Goal: Information Seeking & Learning: Learn about a topic

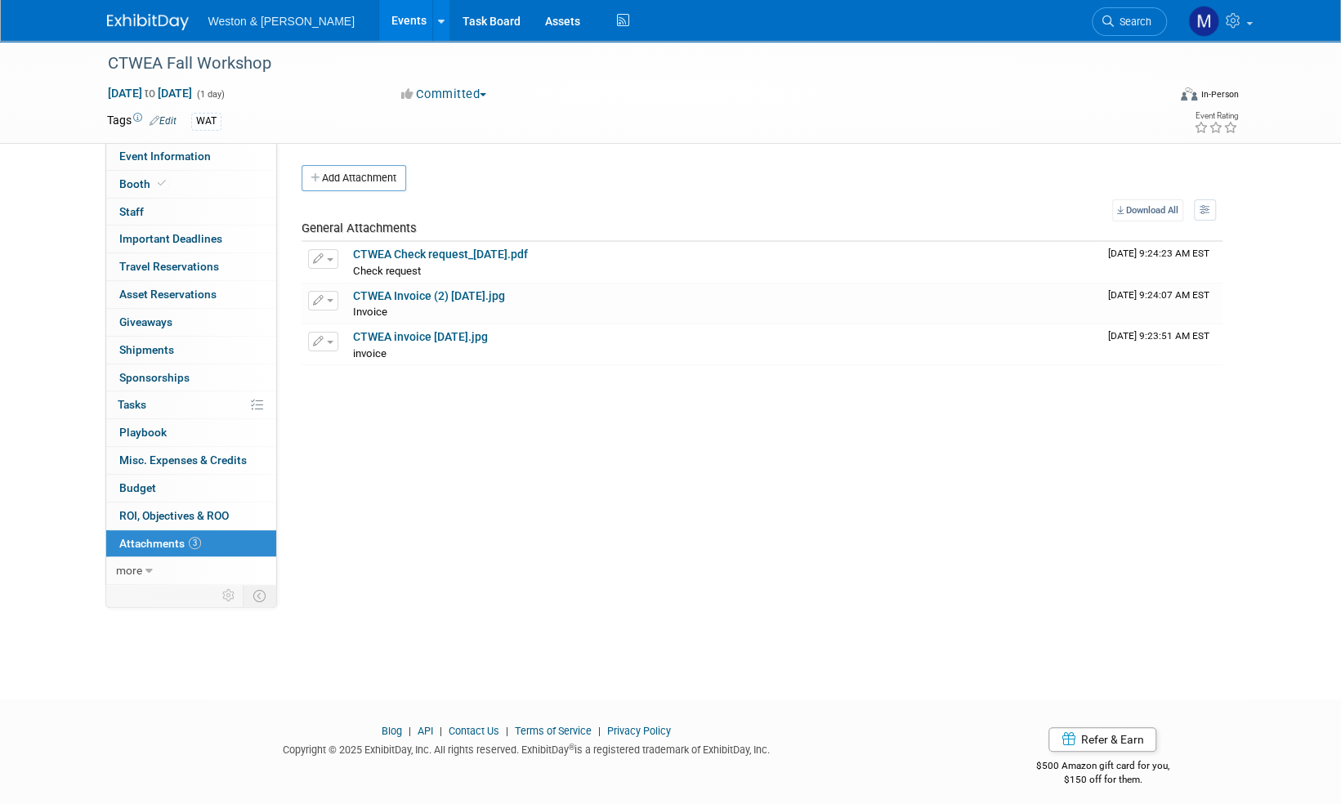
click at [144, 21] on img at bounding box center [148, 22] width 82 height 16
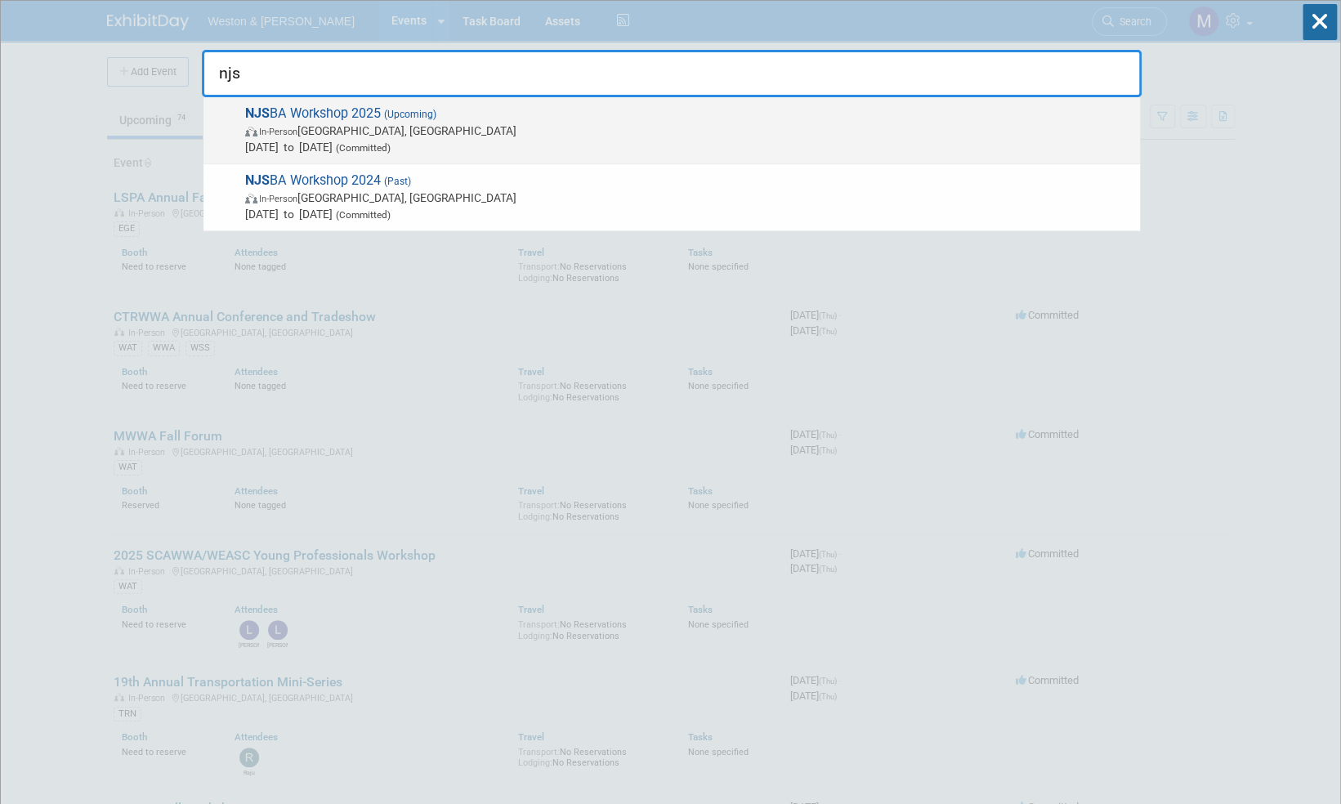
type input "njs"
click at [309, 114] on span "NJS BA Workshop 2025 (Upcoming) In-Person Atlantic City, NJ Oct 20, 2025 to Oct…" at bounding box center [686, 130] width 892 height 50
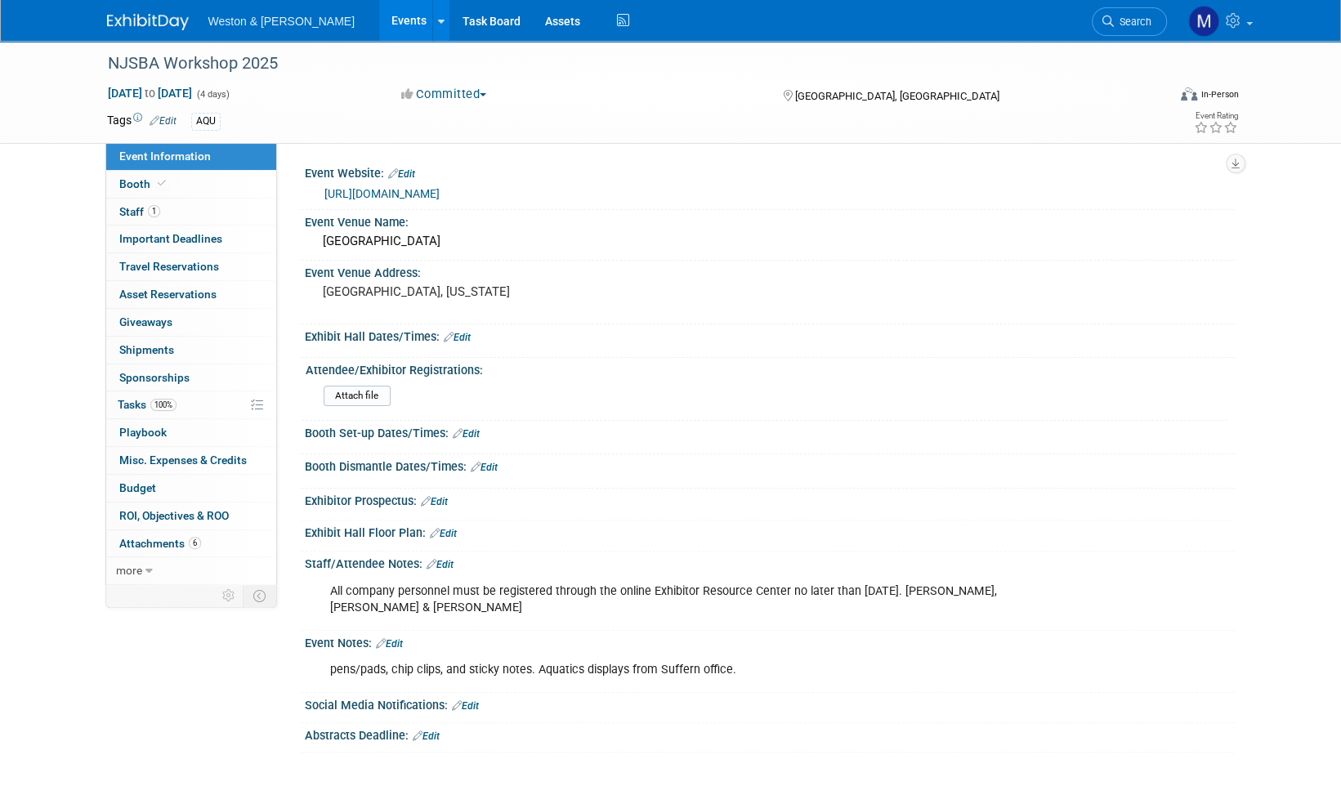
drag, startPoint x: 782, startPoint y: 192, endPoint x: 763, endPoint y: 205, distance: 22.9
click at [150, 20] on img at bounding box center [148, 22] width 82 height 16
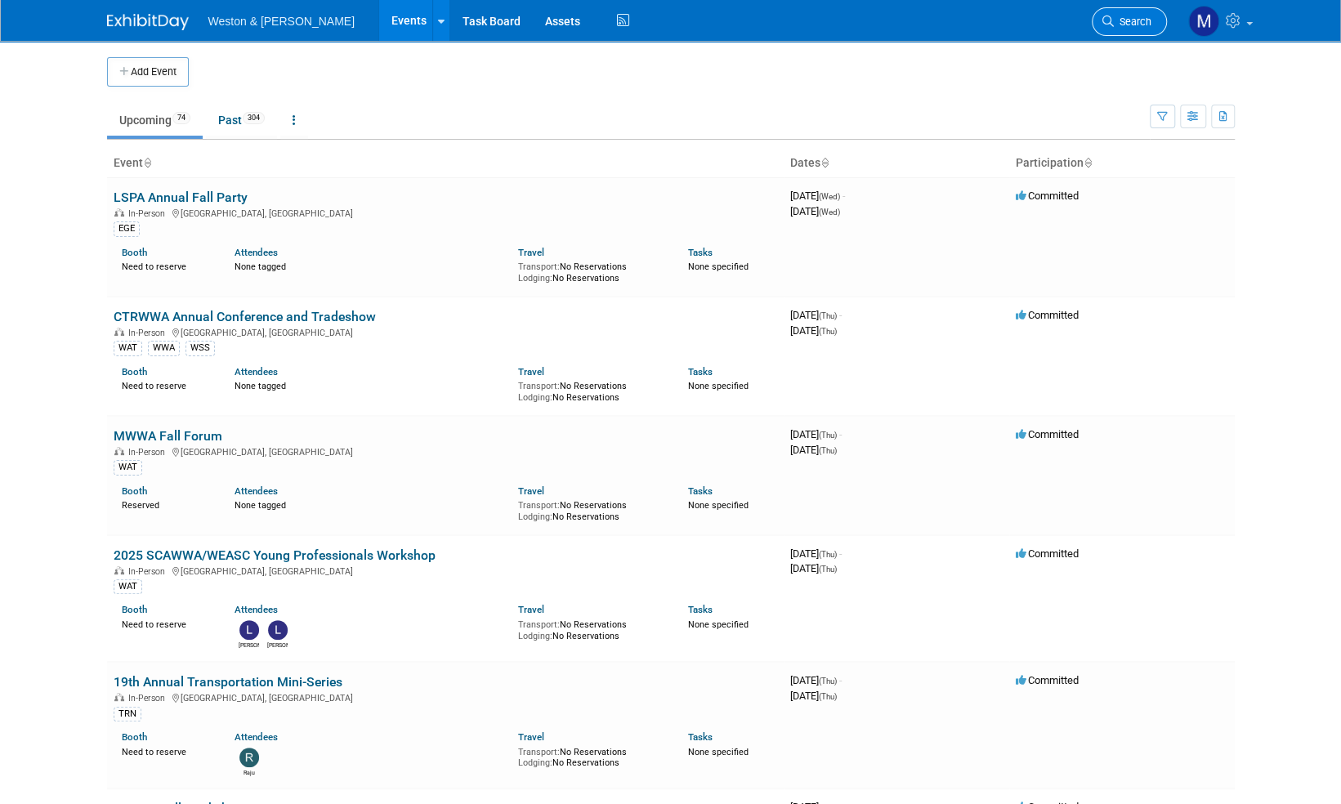
click at [1149, 19] on span "Search" at bounding box center [1133, 22] width 38 height 12
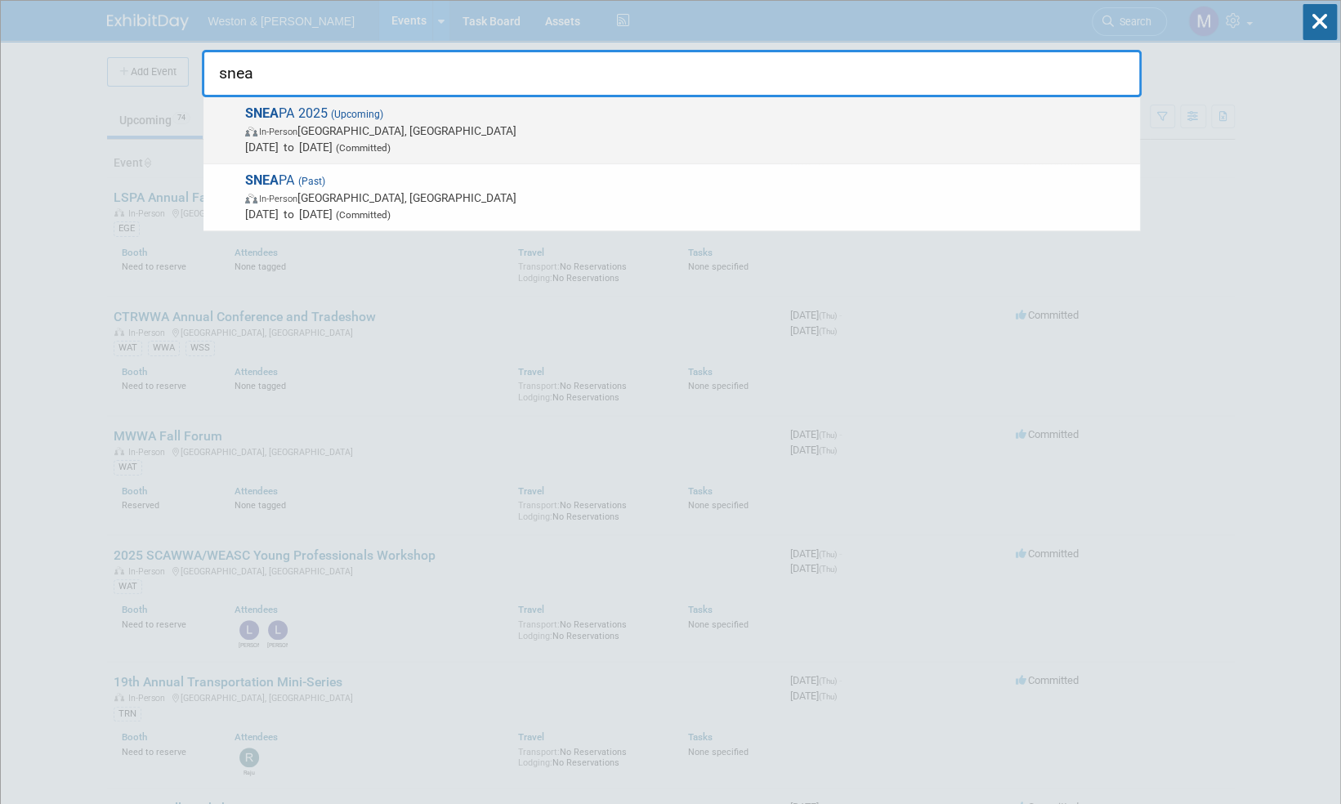
type input "snea"
click at [293, 117] on span "SNEA PA 2025 (Upcoming) In-Person Newport, RI Nov 6, 2025 to Nov 7, 2025 (Commi…" at bounding box center [686, 130] width 892 height 50
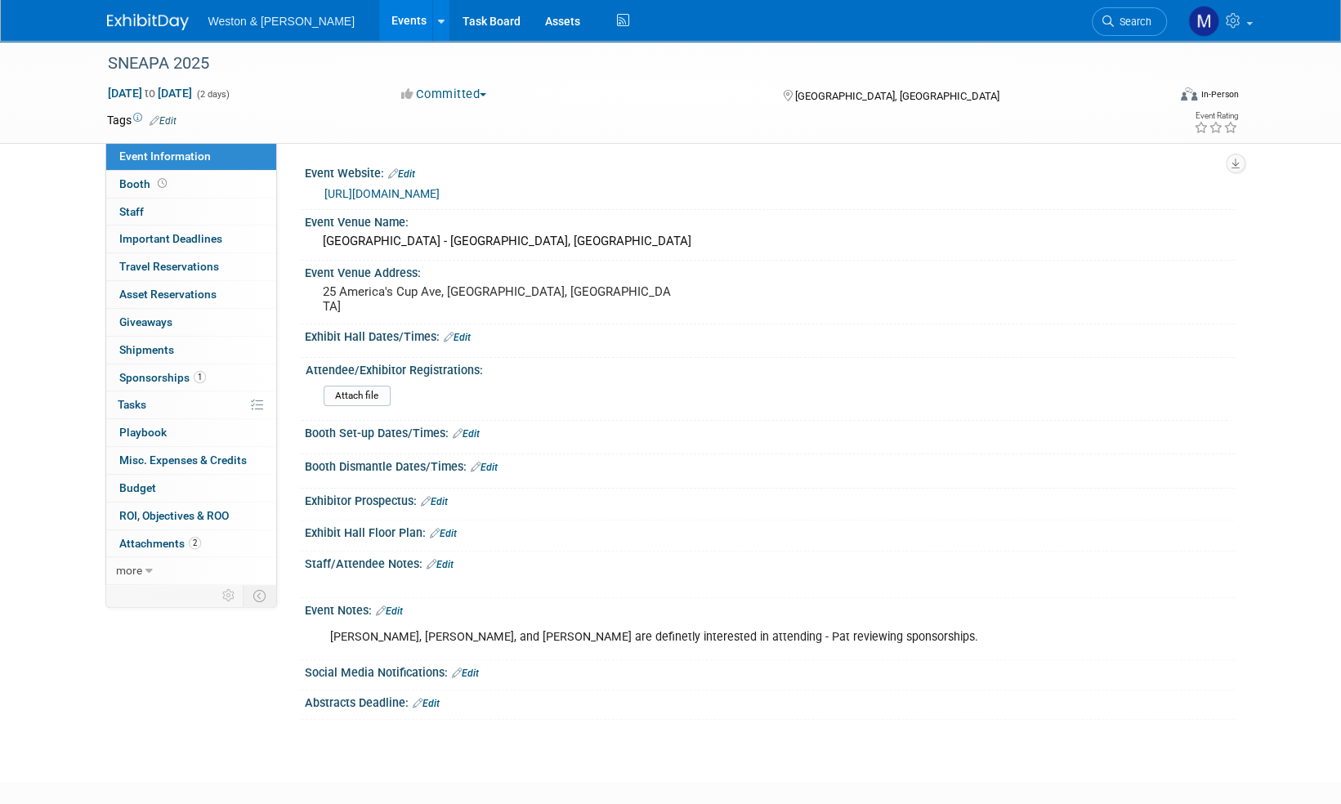
click at [423, 195] on link "[URL][DOMAIN_NAME]" at bounding box center [381, 193] width 115 height 13
click at [145, 20] on img at bounding box center [148, 22] width 82 height 16
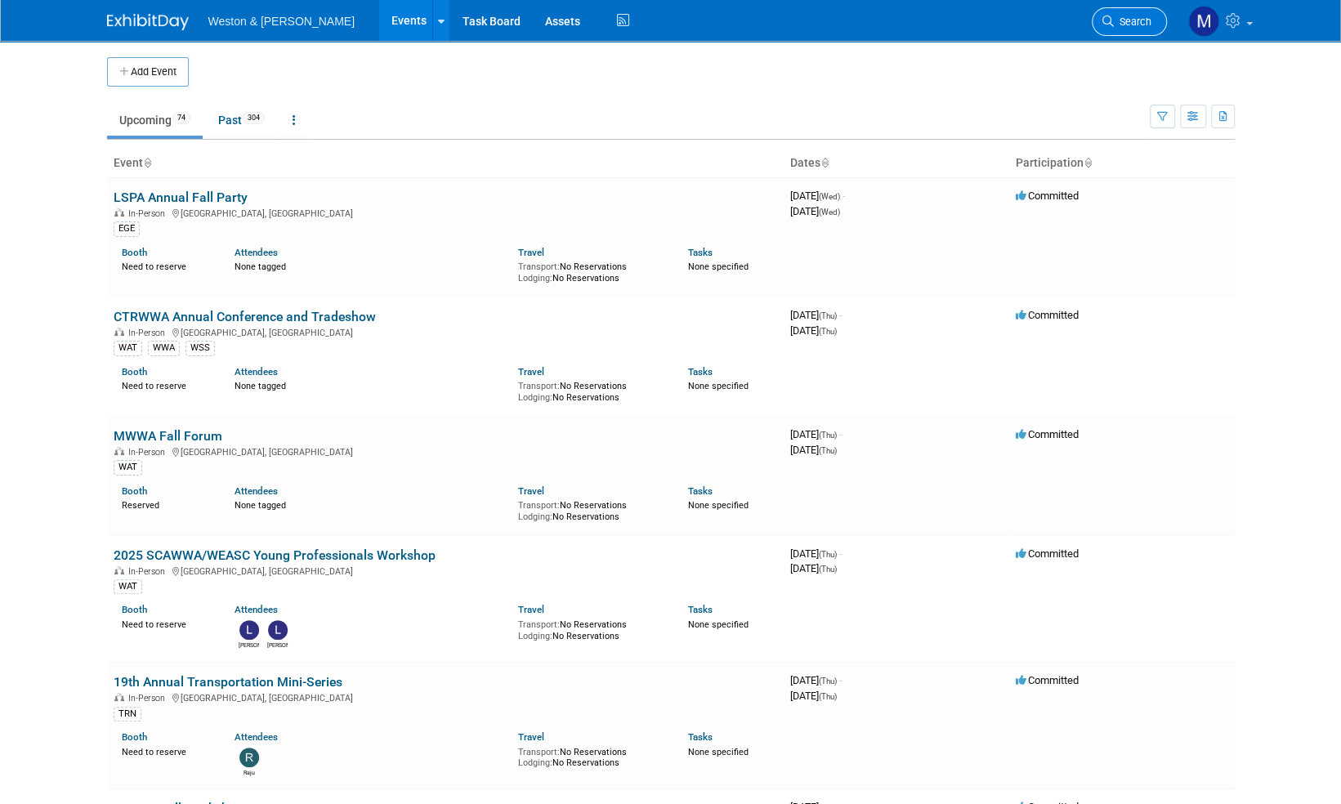
click at [1132, 17] on span "Search" at bounding box center [1133, 22] width 38 height 12
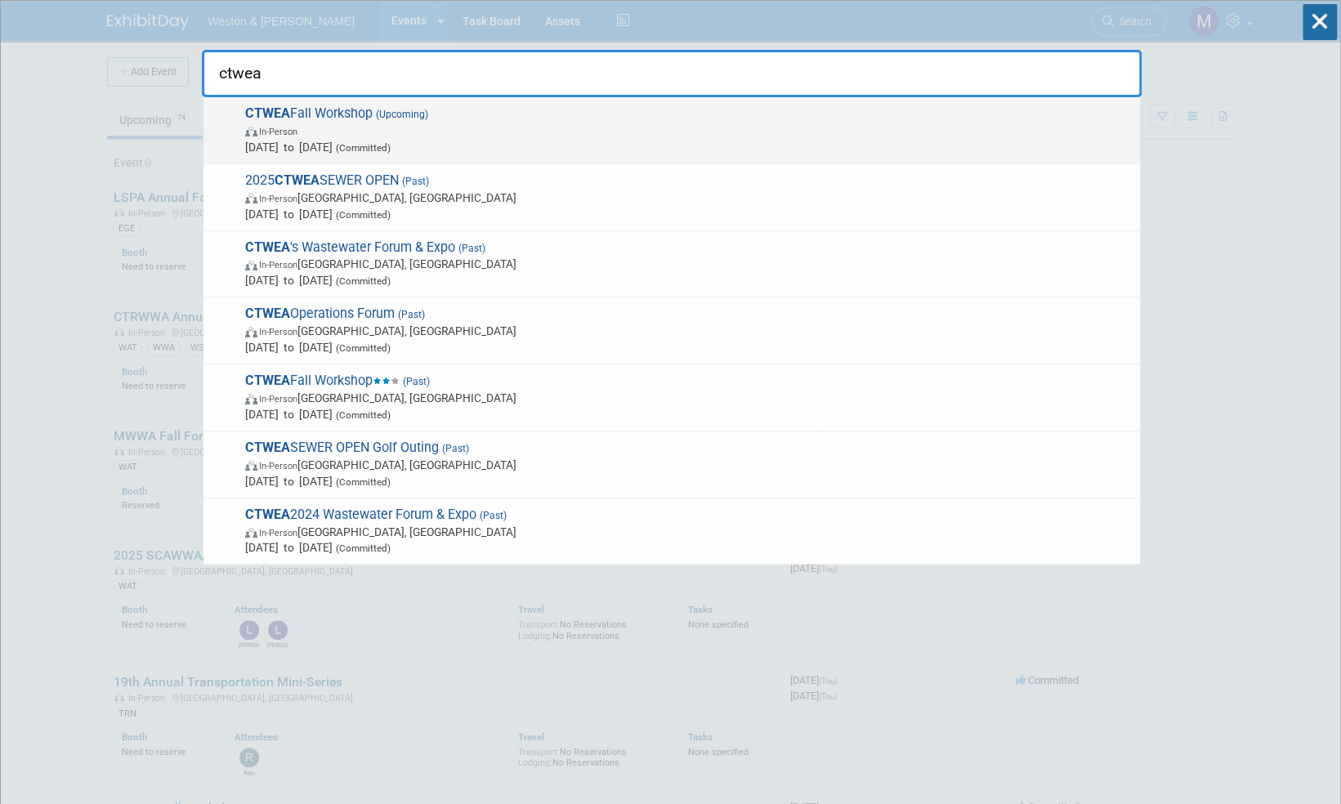
type input "ctwea"
click at [340, 114] on span "CTWEA Fall Workshop (Upcoming) In-Person Oct 17, 2025 to Oct 17, 2025 (Committe…" at bounding box center [686, 130] width 892 height 50
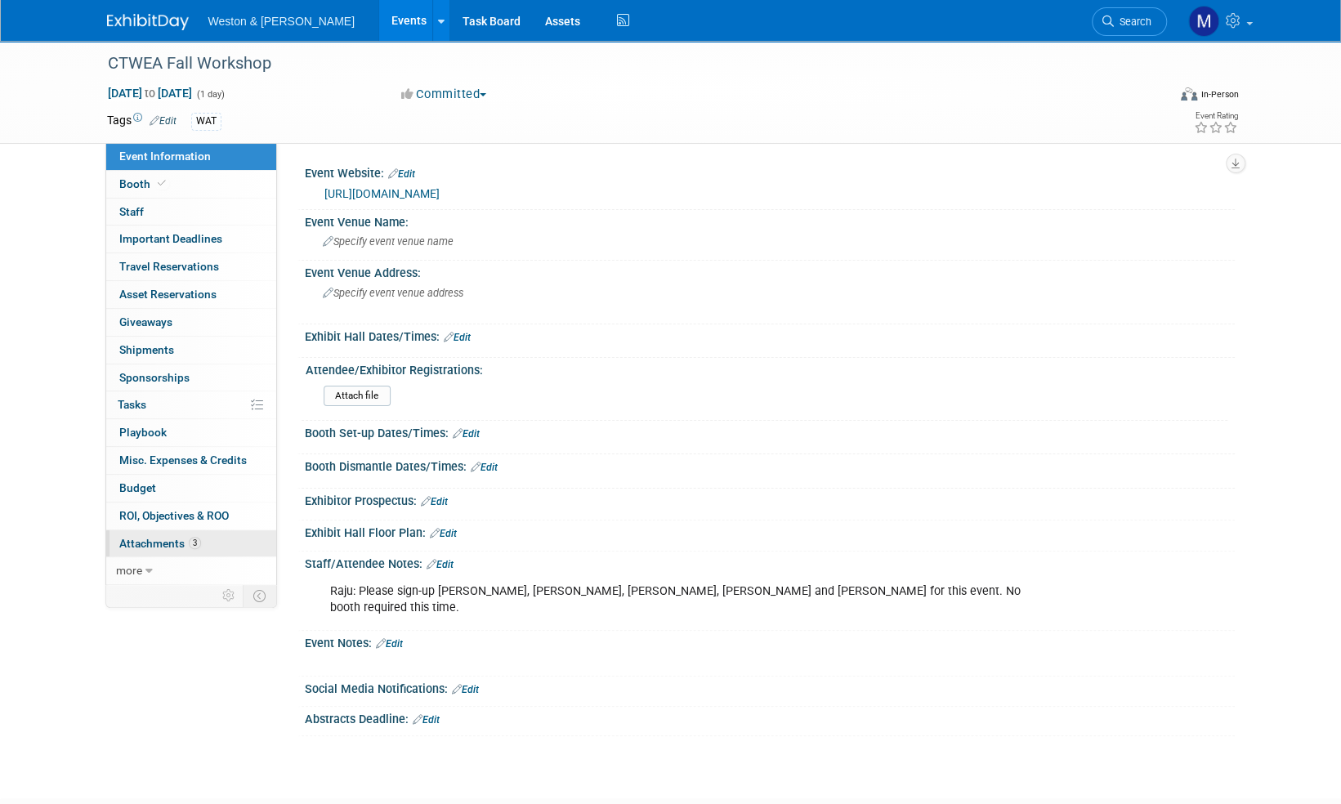
click at [147, 539] on span "Attachments 3" at bounding box center [160, 543] width 82 height 13
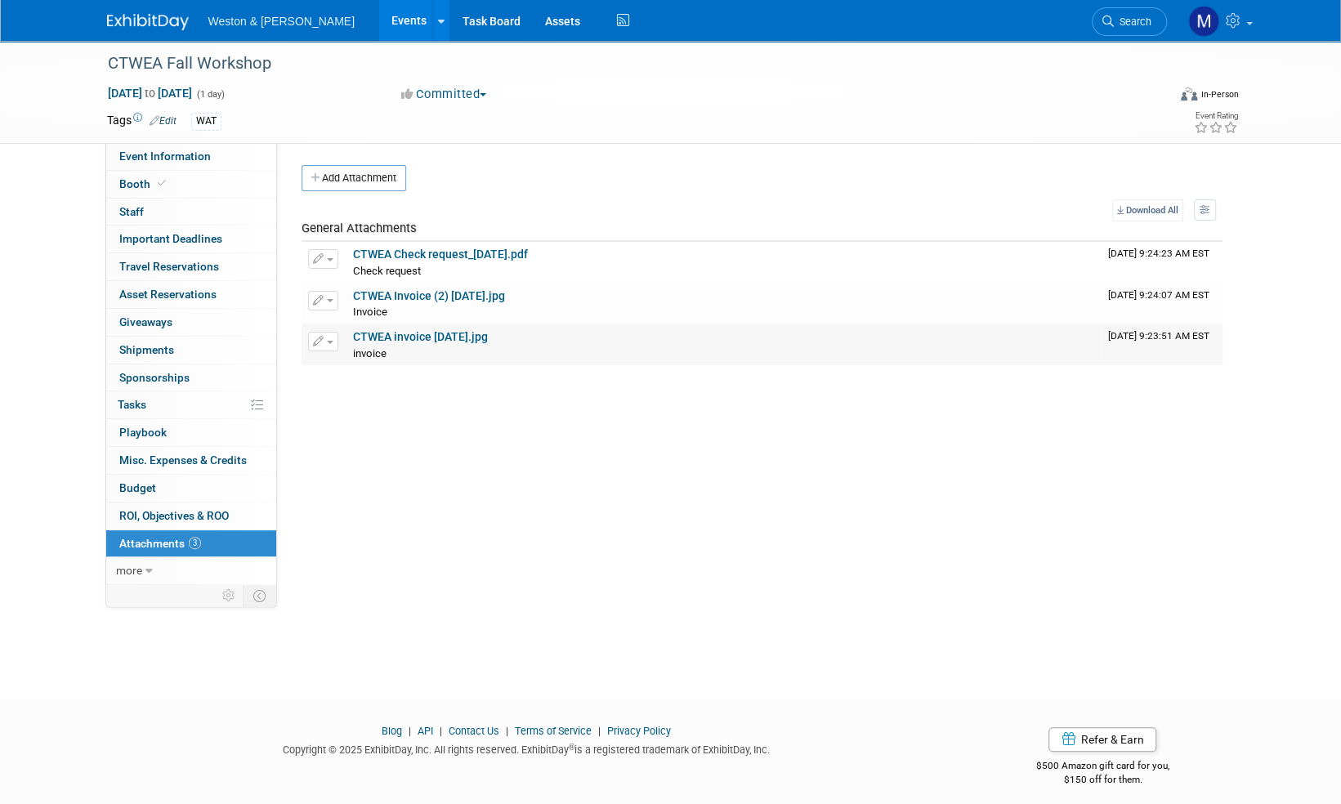
click at [449, 335] on link "CTWEA invoice 10.9.25.jpg" at bounding box center [420, 336] width 135 height 13
click at [410, 294] on link "CTWEA Invoice (2) 10.9.25.jpg" at bounding box center [429, 295] width 152 height 13
click at [448, 257] on link "CTWEA Check request_10.9.25.pdf" at bounding box center [440, 254] width 175 height 13
click at [157, 159] on span "Event Information" at bounding box center [165, 156] width 92 height 13
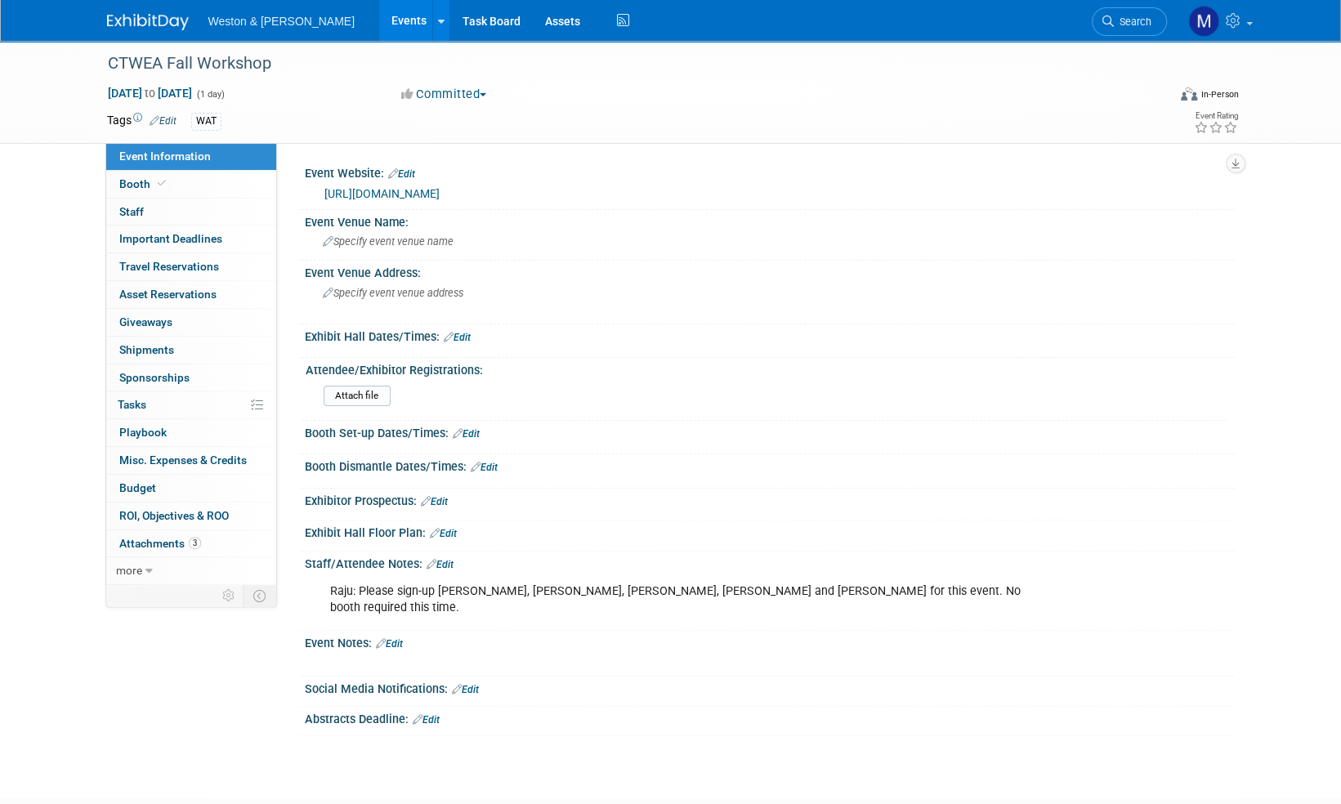
click at [440, 192] on link "https://www.newea.org/ctwea-fall-workshop-registration/" at bounding box center [381, 193] width 115 height 13
click at [144, 21] on img at bounding box center [148, 22] width 82 height 16
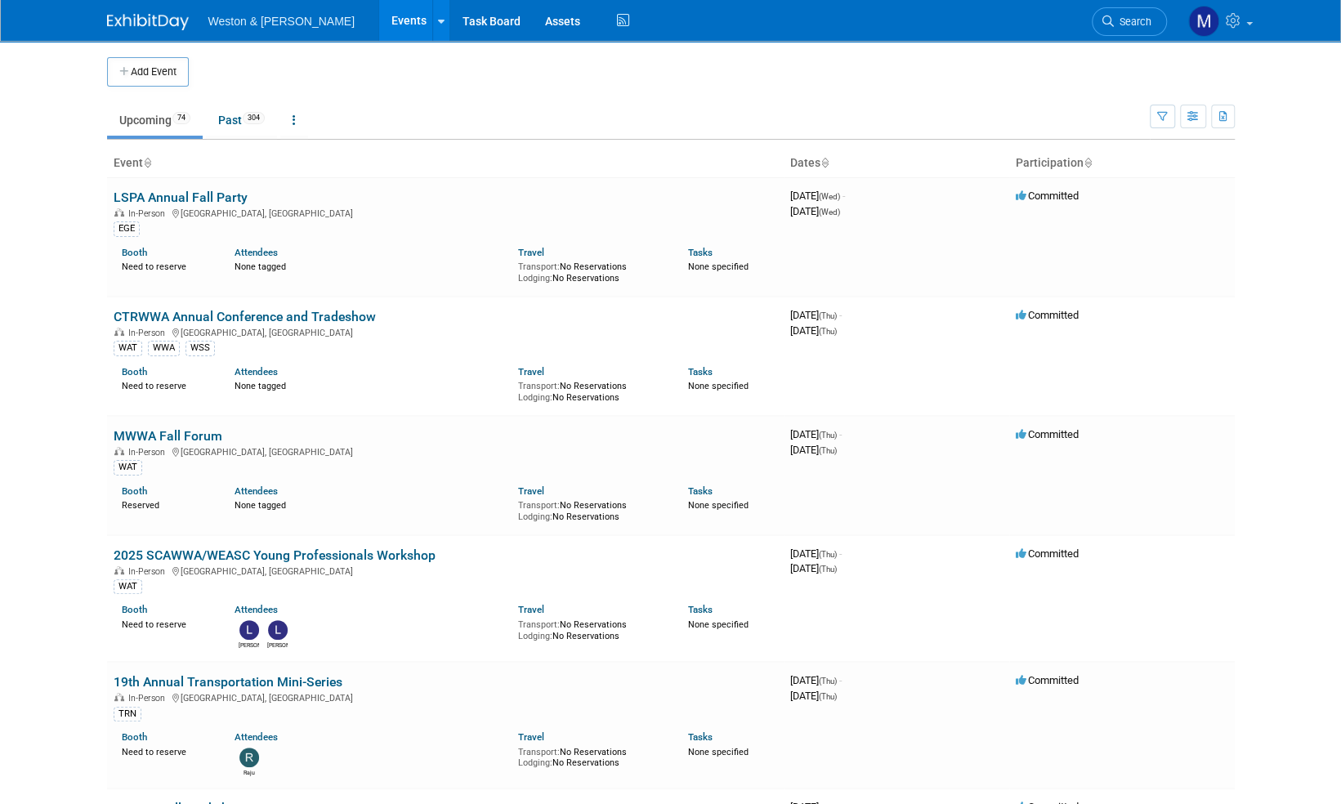
drag, startPoint x: 1139, startPoint y: 22, endPoint x: 1147, endPoint y: 3, distance: 20.2
click at [1141, 21] on span "Search" at bounding box center [1133, 22] width 38 height 12
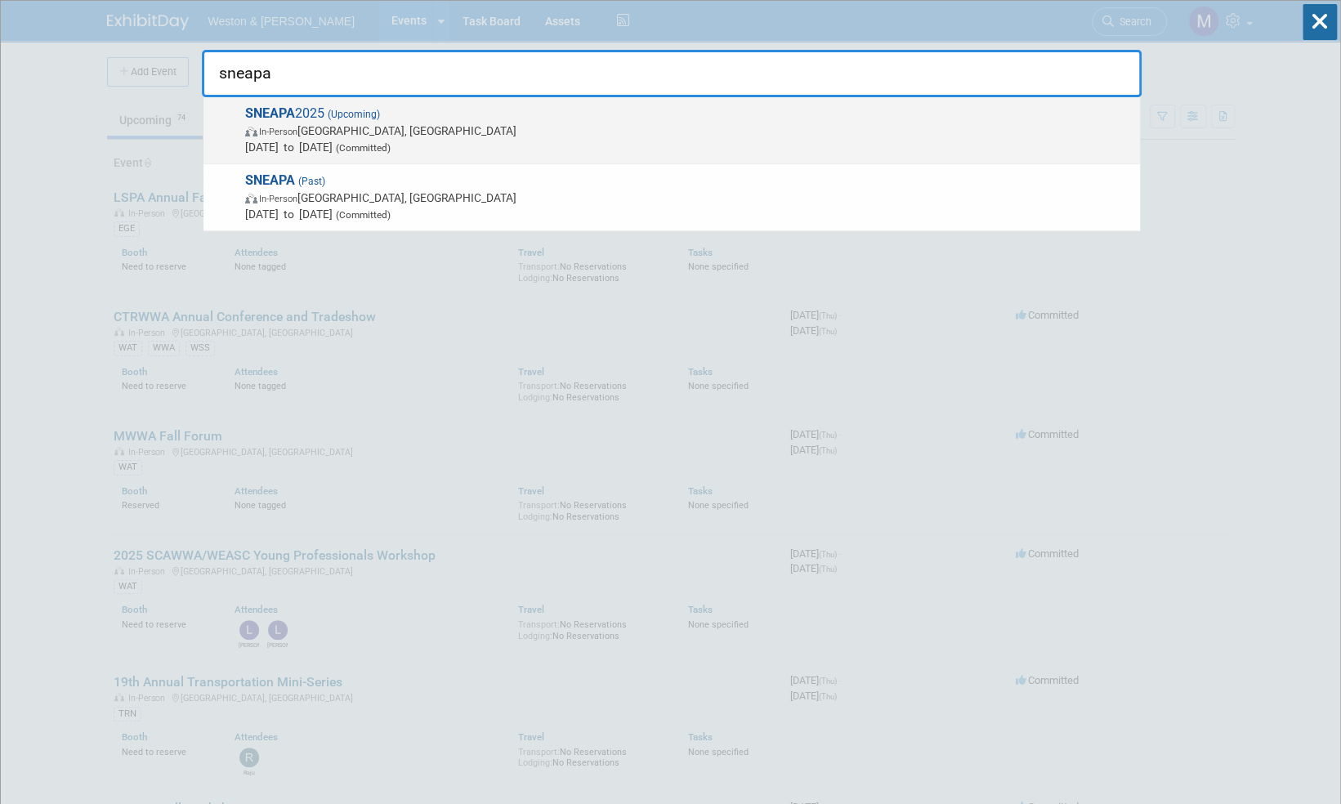
type input "sneapa"
click at [309, 113] on span "SNEAPA 2025 (Upcoming) In-Person Newport, RI Nov 6, 2025 to Nov 7, 2025 (Commit…" at bounding box center [686, 130] width 892 height 50
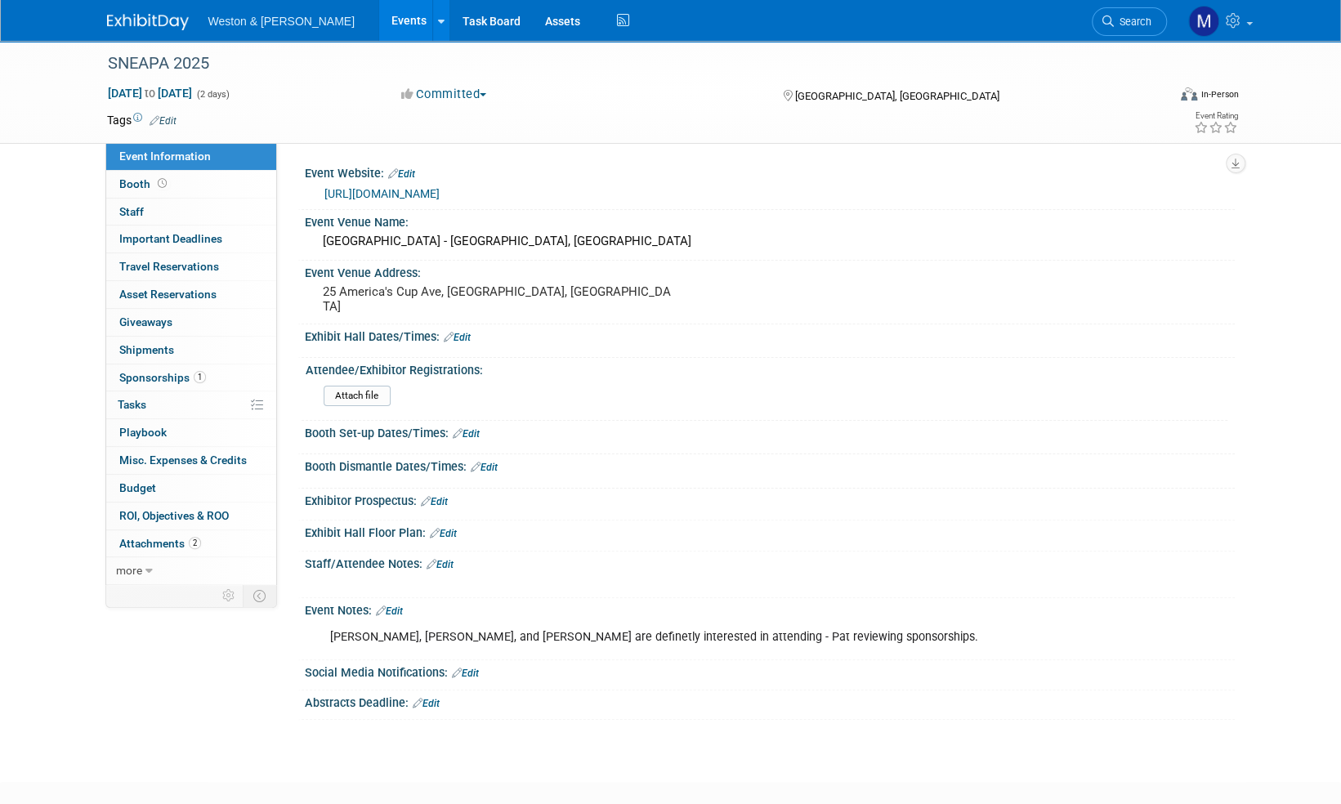
click at [168, 373] on span "Sponsorships 1" at bounding box center [162, 377] width 87 height 13
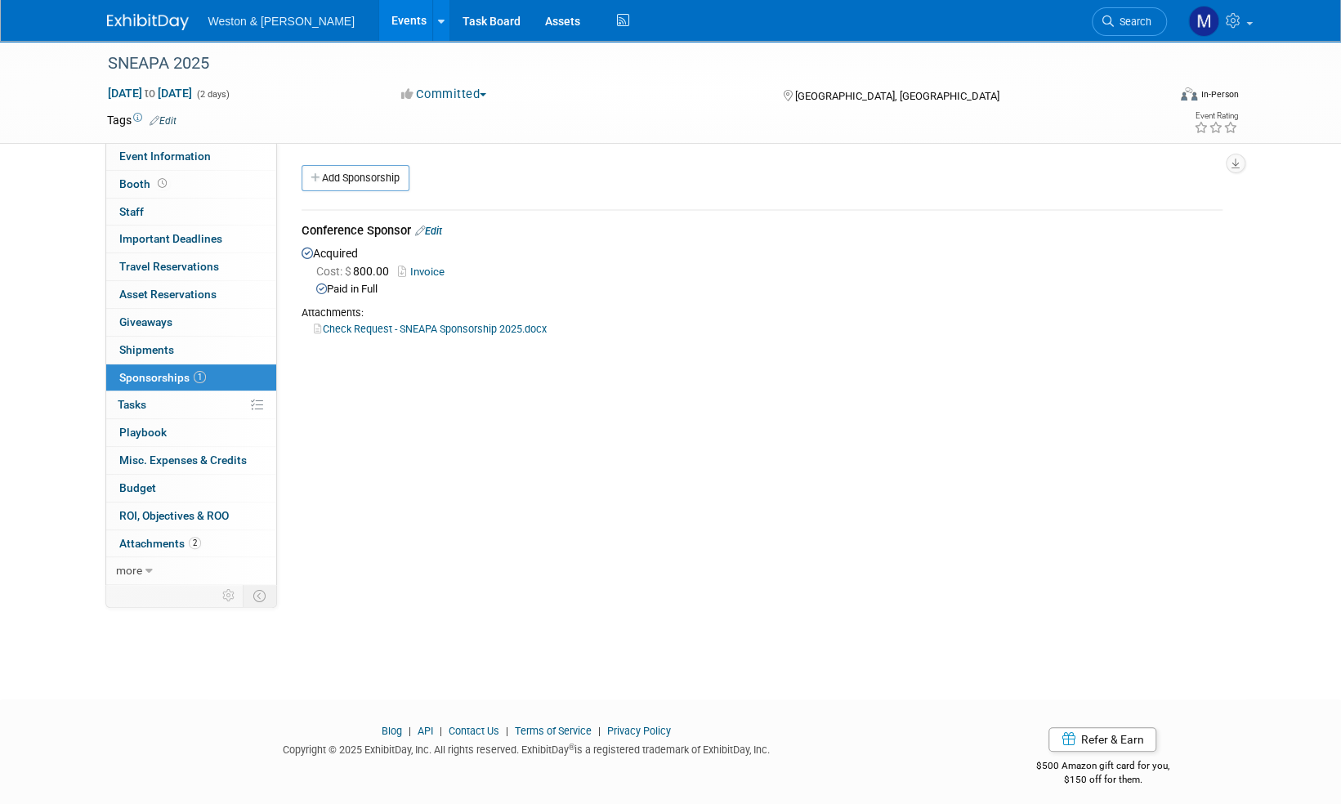
click at [430, 268] on link "Invoice" at bounding box center [424, 272] width 53 height 12
